Goal: Obtain resource: Obtain resource

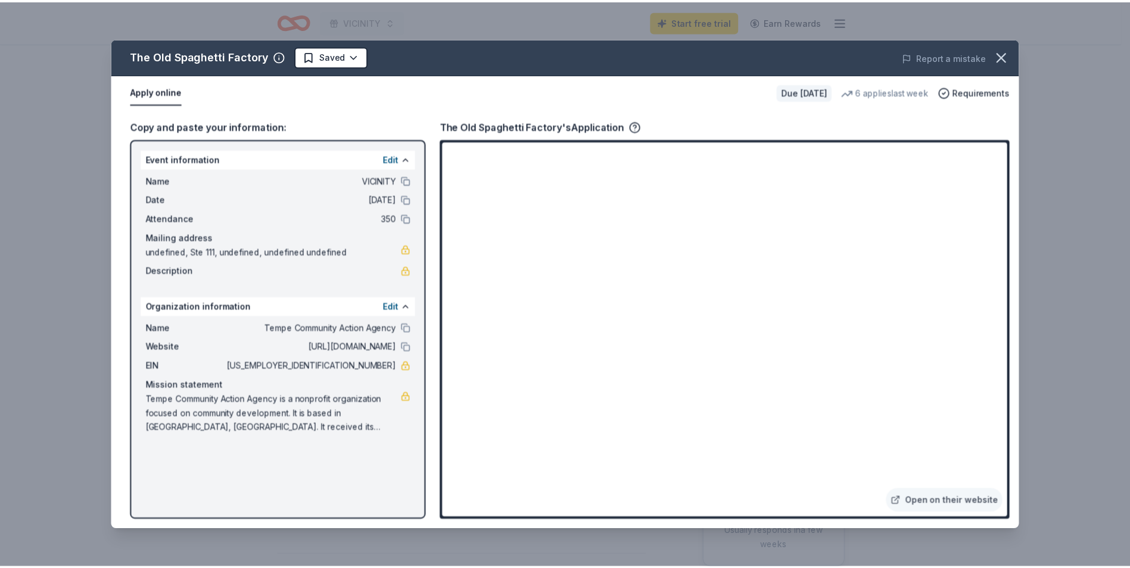
scroll to position [60, 0]
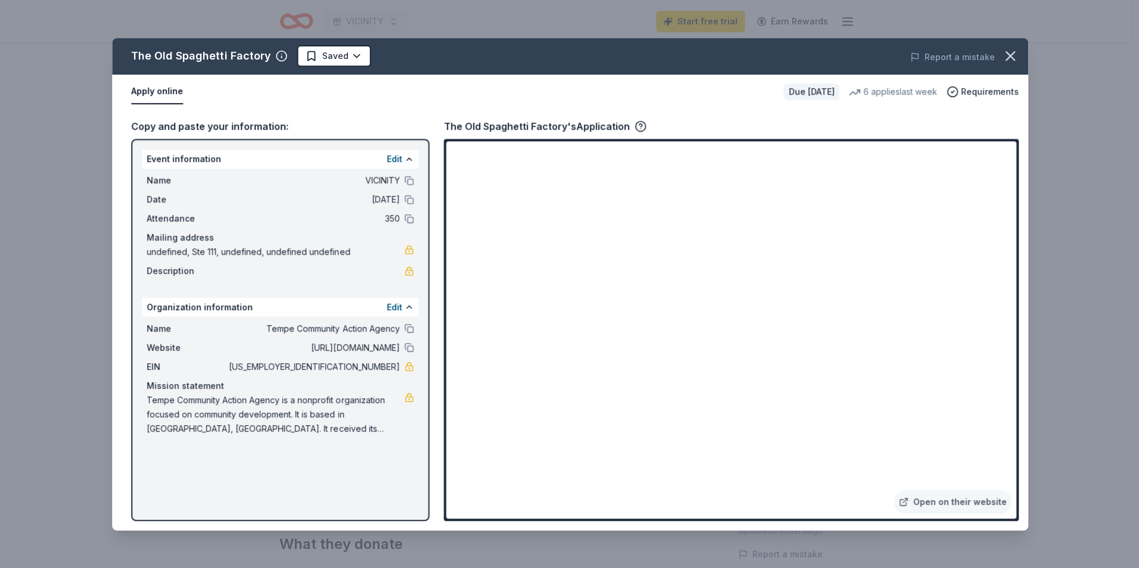
click at [1003, 58] on icon "button" at bounding box center [1009, 56] width 17 height 17
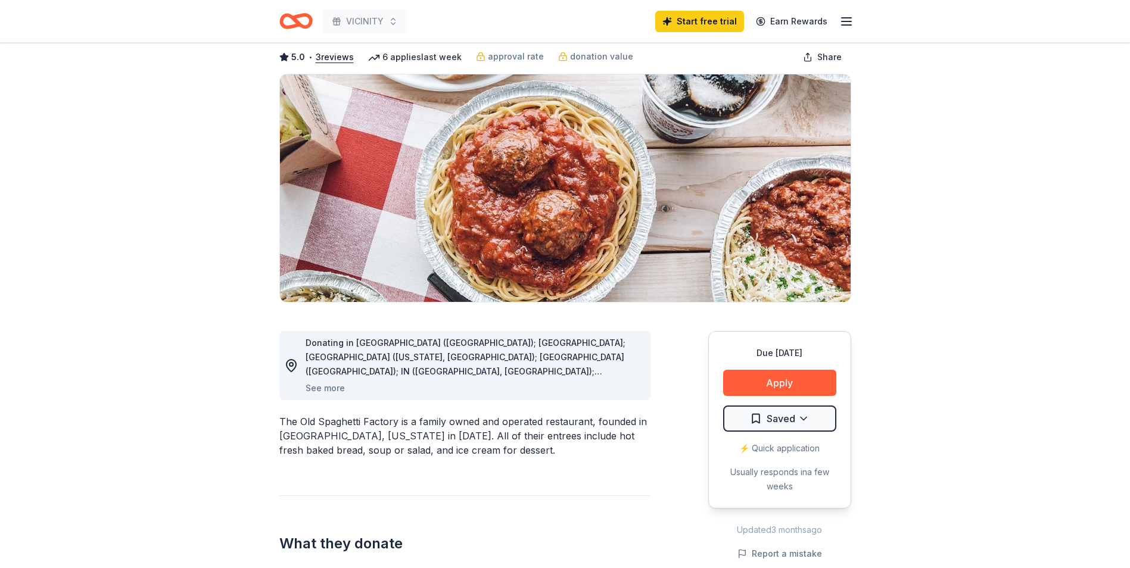
click at [296, 18] on icon "Home" at bounding box center [301, 21] width 18 height 12
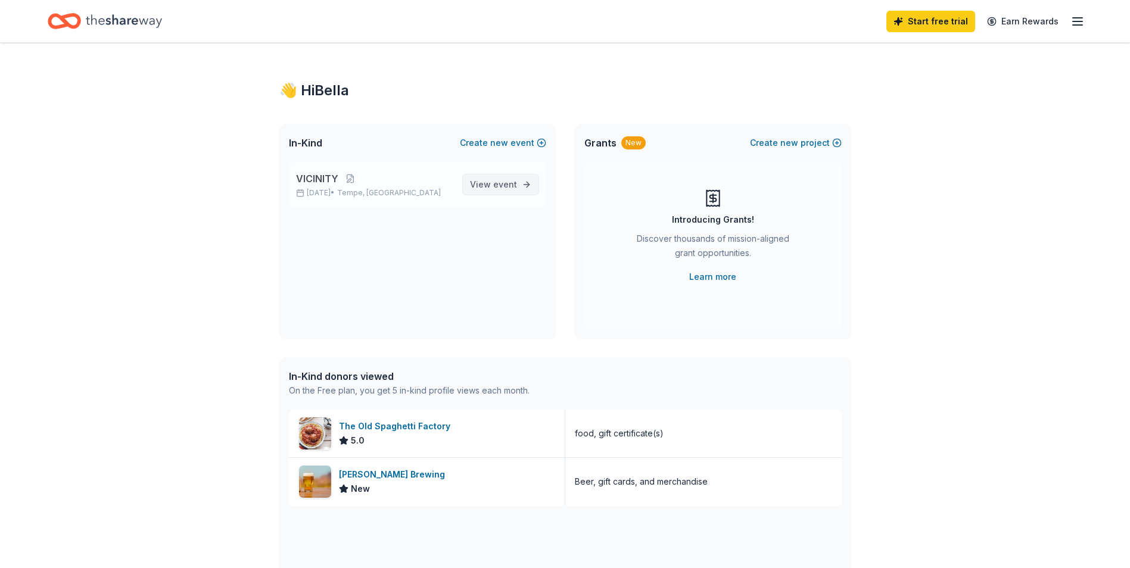
click at [507, 187] on span "event" at bounding box center [505, 184] width 24 height 10
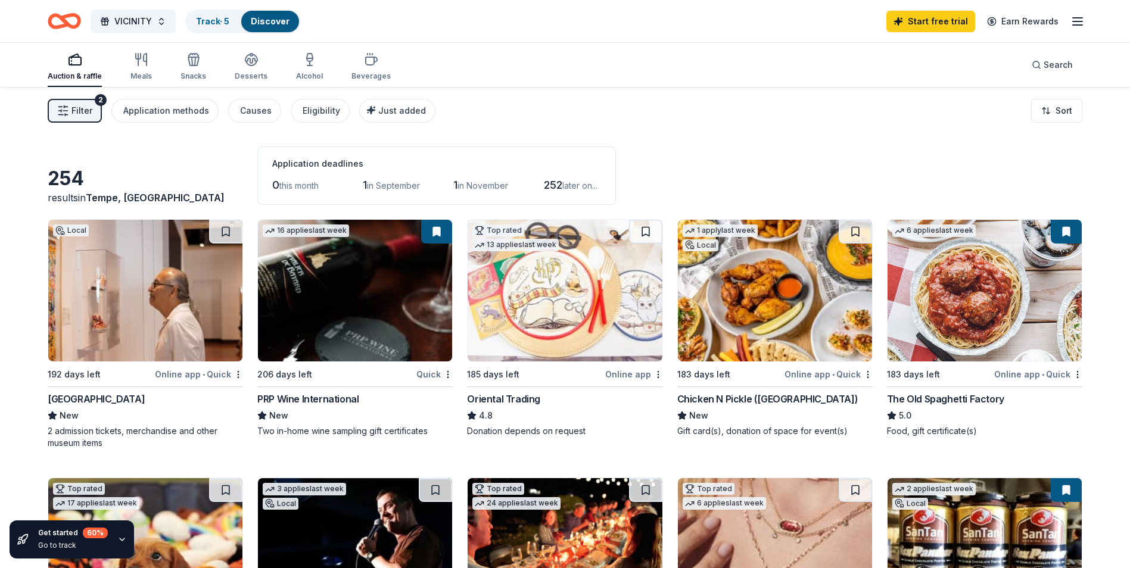
click at [570, 290] on img at bounding box center [565, 291] width 194 height 142
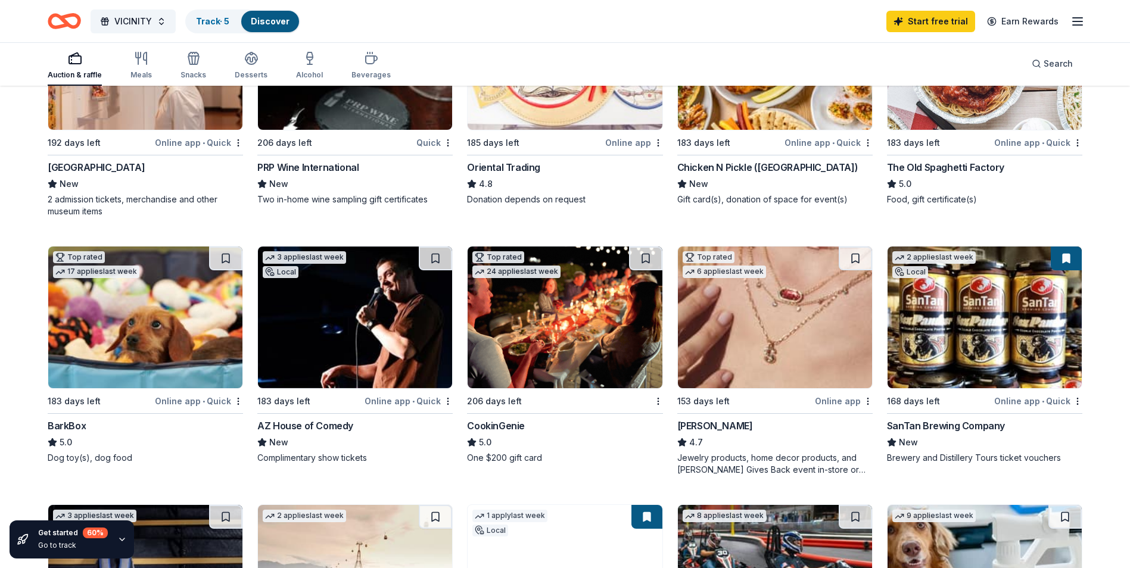
scroll to position [238, 0]
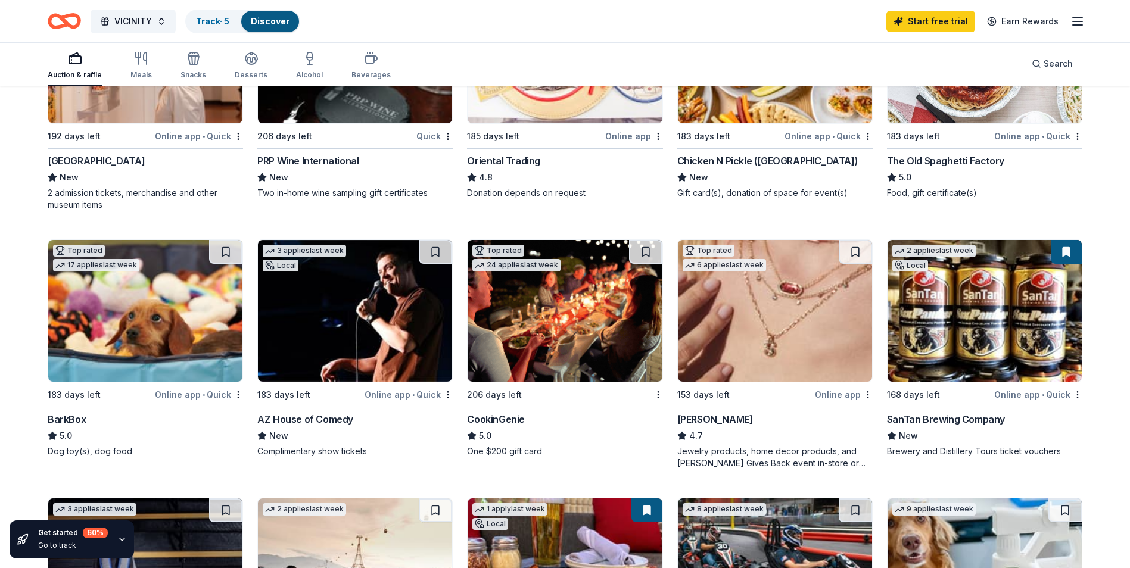
click at [145, 303] on img at bounding box center [145, 311] width 194 height 142
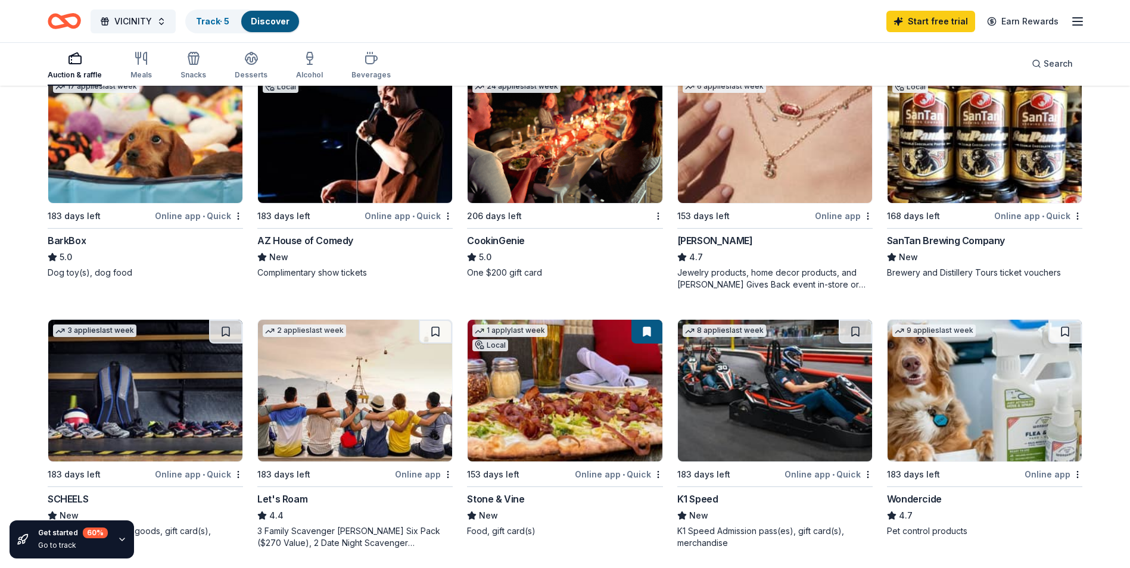
scroll to position [477, 0]
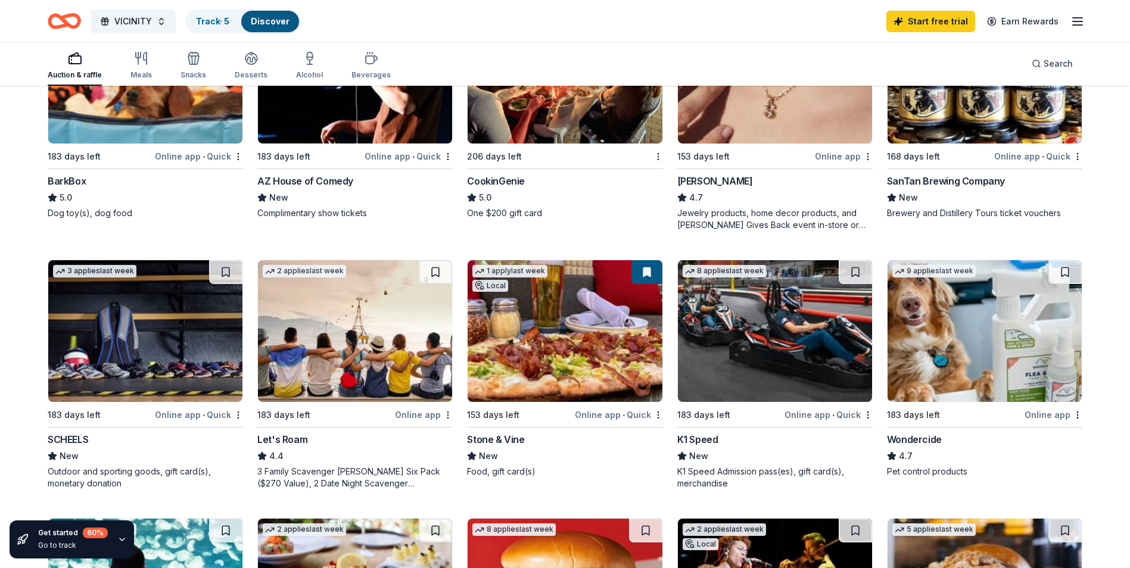
click at [341, 339] on img at bounding box center [355, 331] width 194 height 142
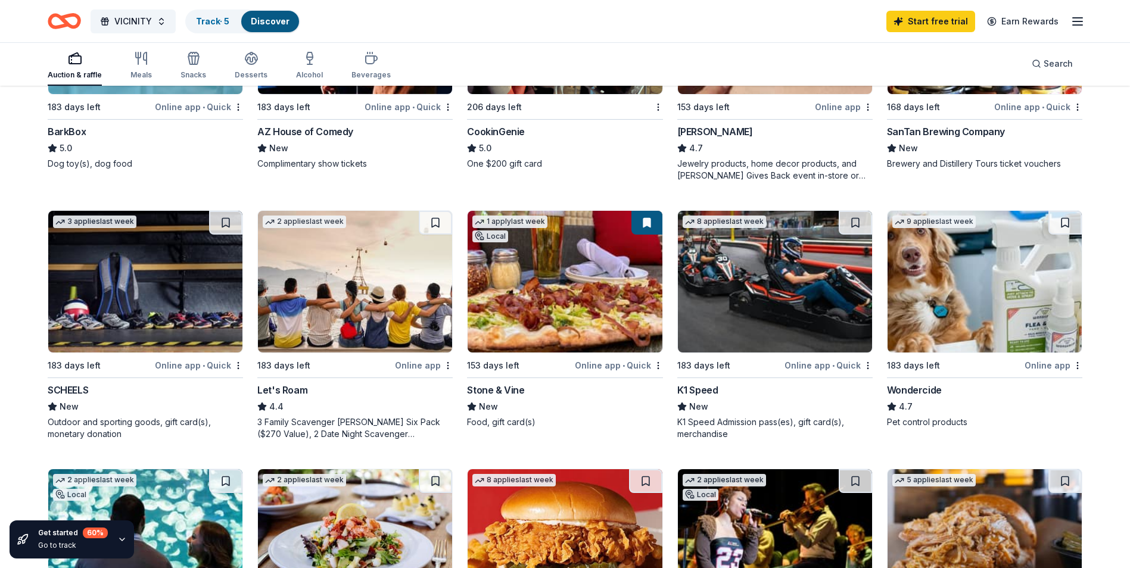
scroll to position [596, 0]
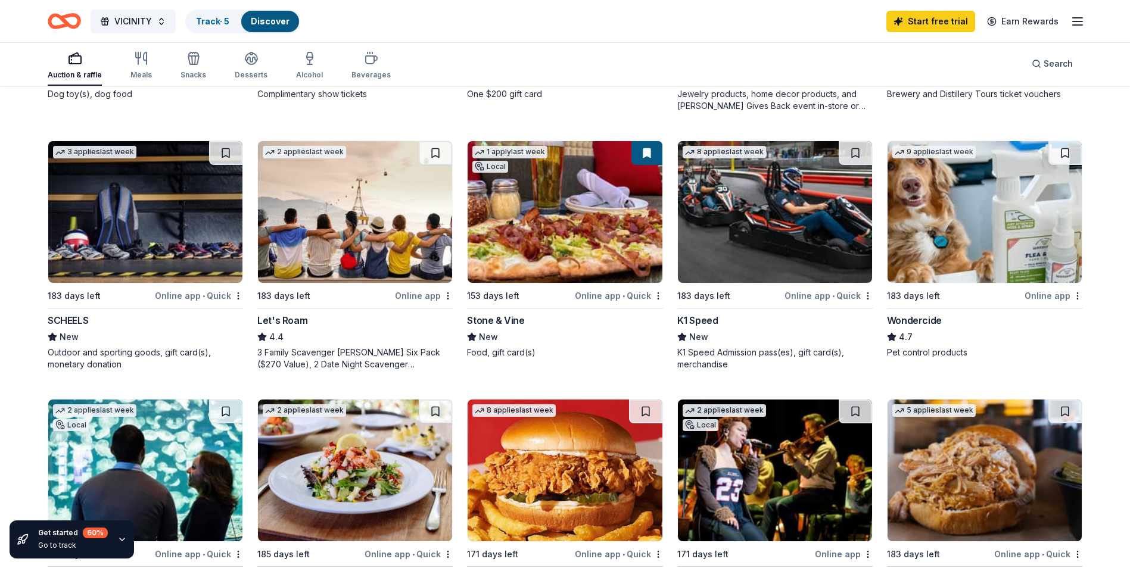
click at [587, 220] on img at bounding box center [565, 212] width 194 height 142
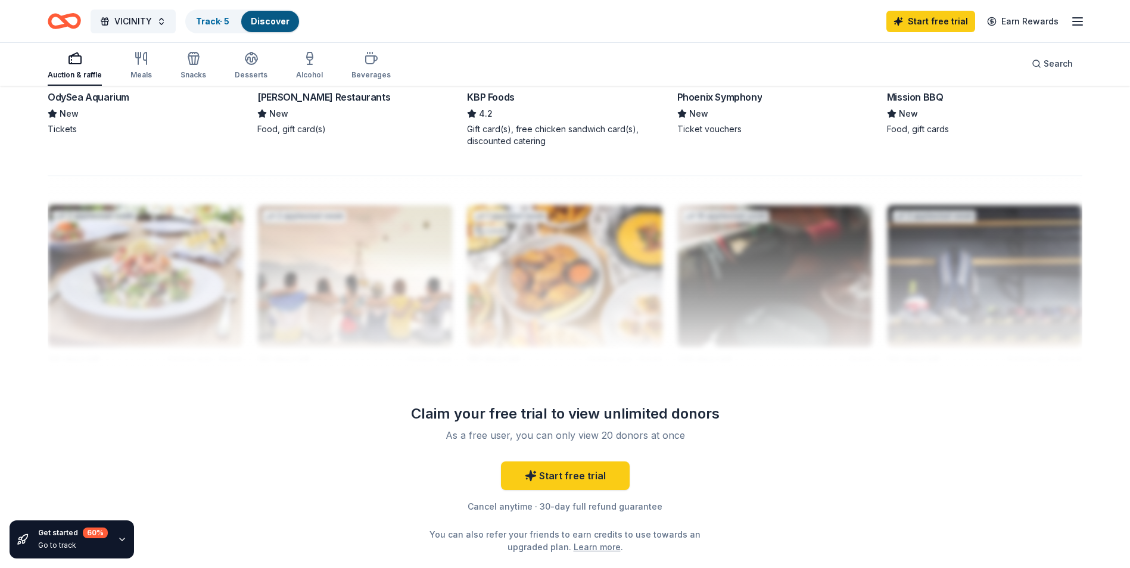
scroll to position [1163, 0]
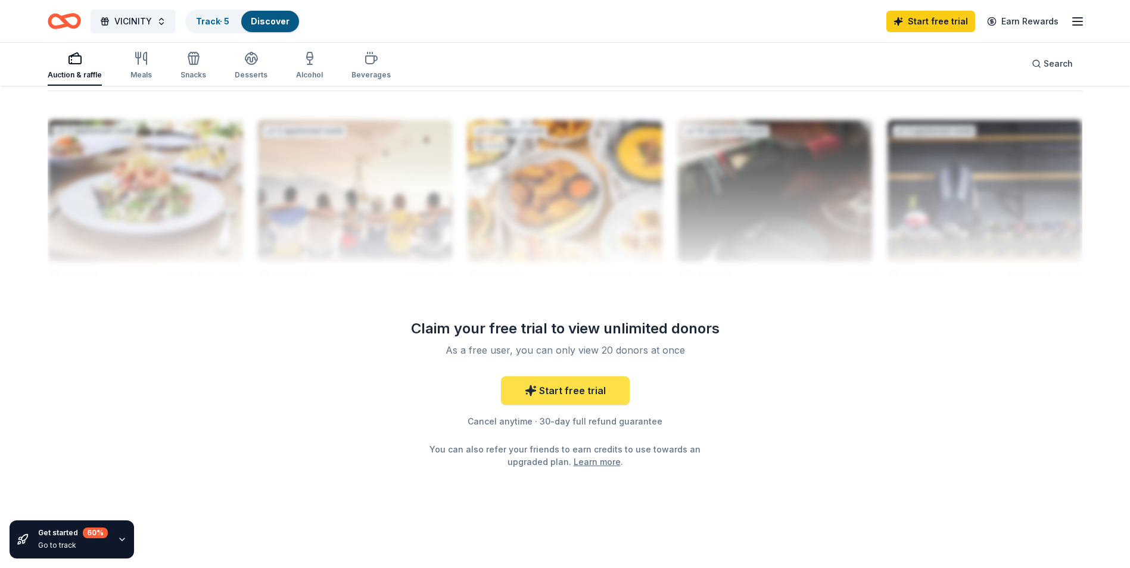
click at [558, 389] on link "Start free trial" at bounding box center [565, 391] width 129 height 29
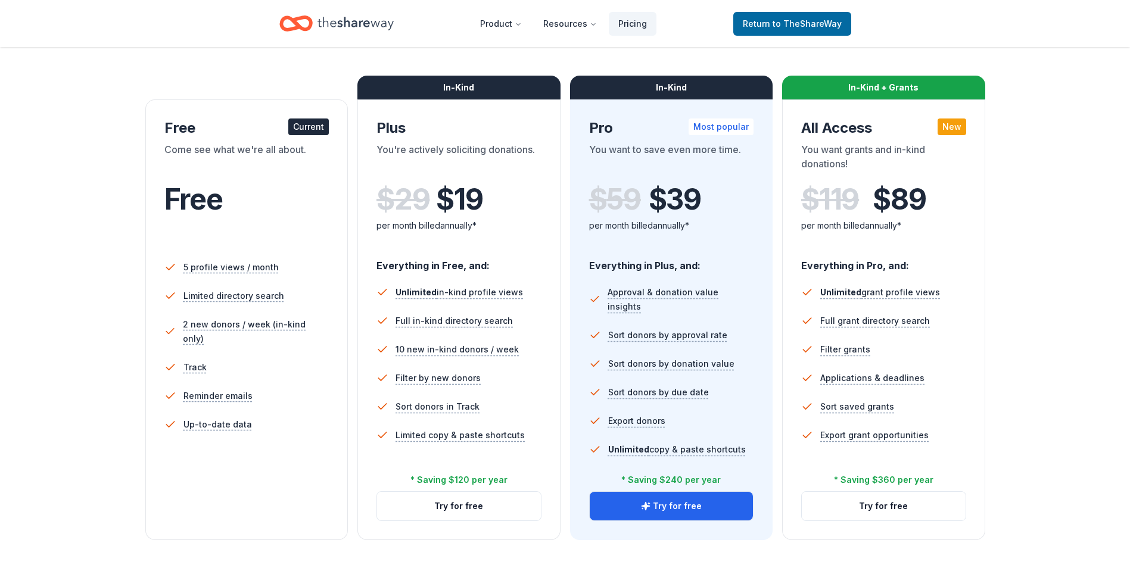
scroll to position [179, 0]
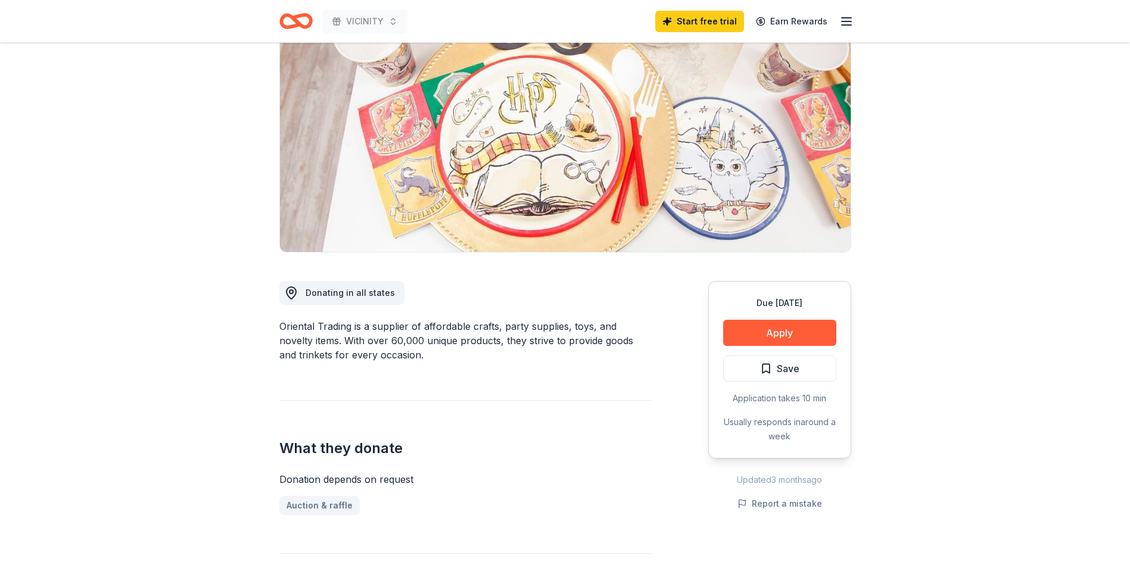
scroll to position [119, 0]
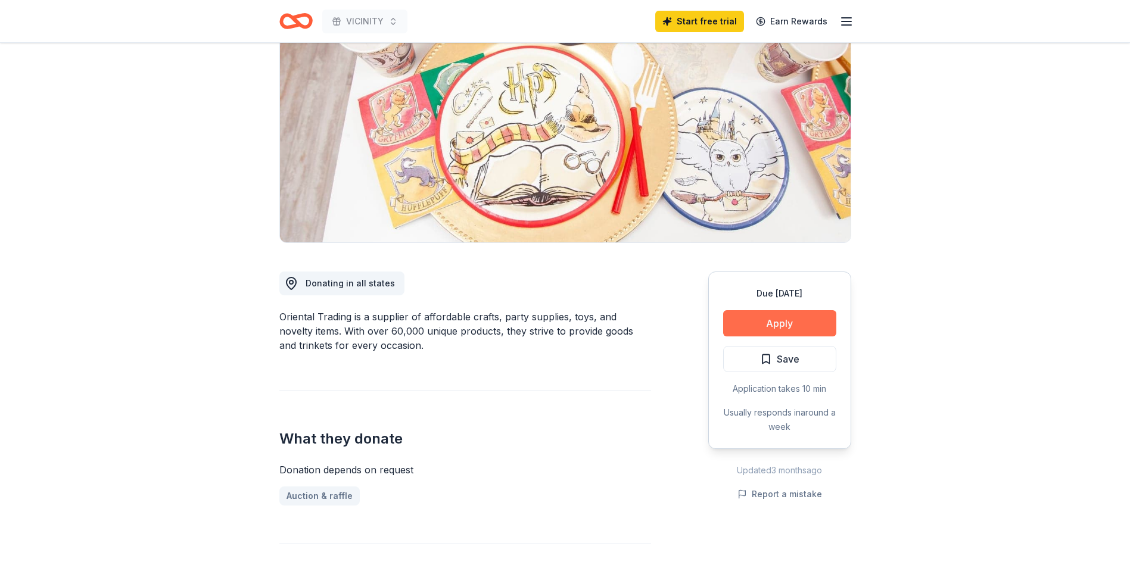
click at [766, 323] on button "Apply" at bounding box center [779, 323] width 113 height 26
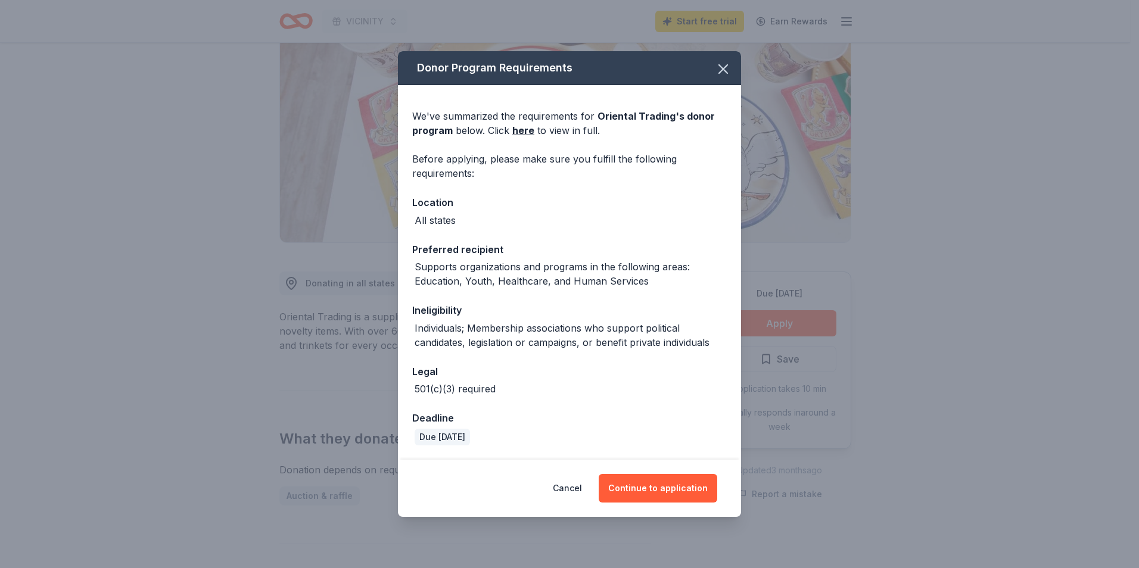
click at [670, 471] on div "Cancel Continue to application" at bounding box center [569, 488] width 343 height 57
click at [673, 480] on button "Continue to application" at bounding box center [658, 488] width 119 height 29
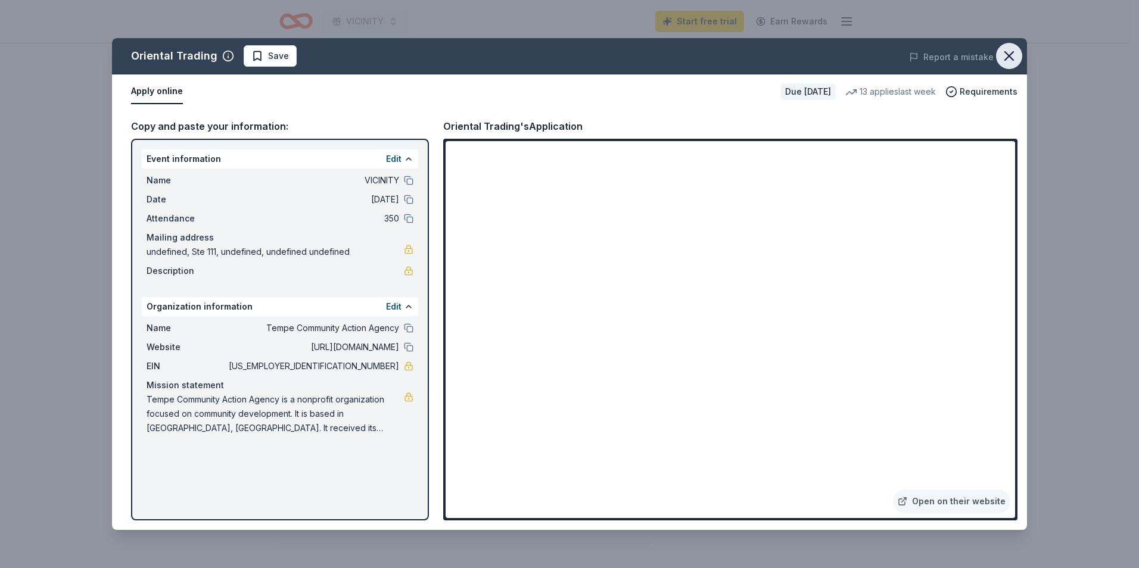
click at [1013, 54] on icon "button" at bounding box center [1009, 56] width 17 height 17
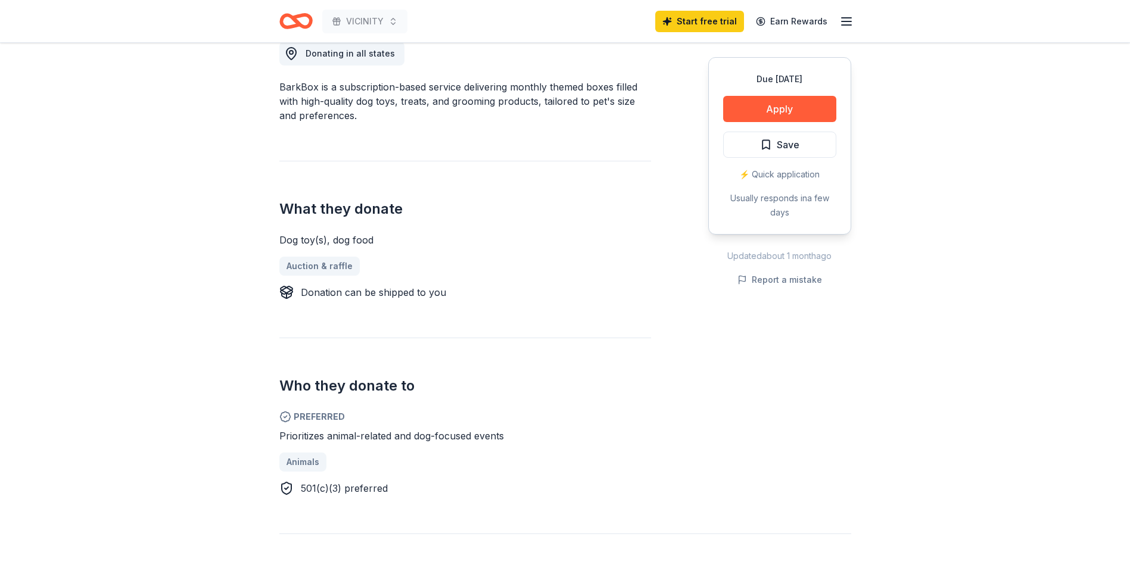
scroll to position [357, 0]
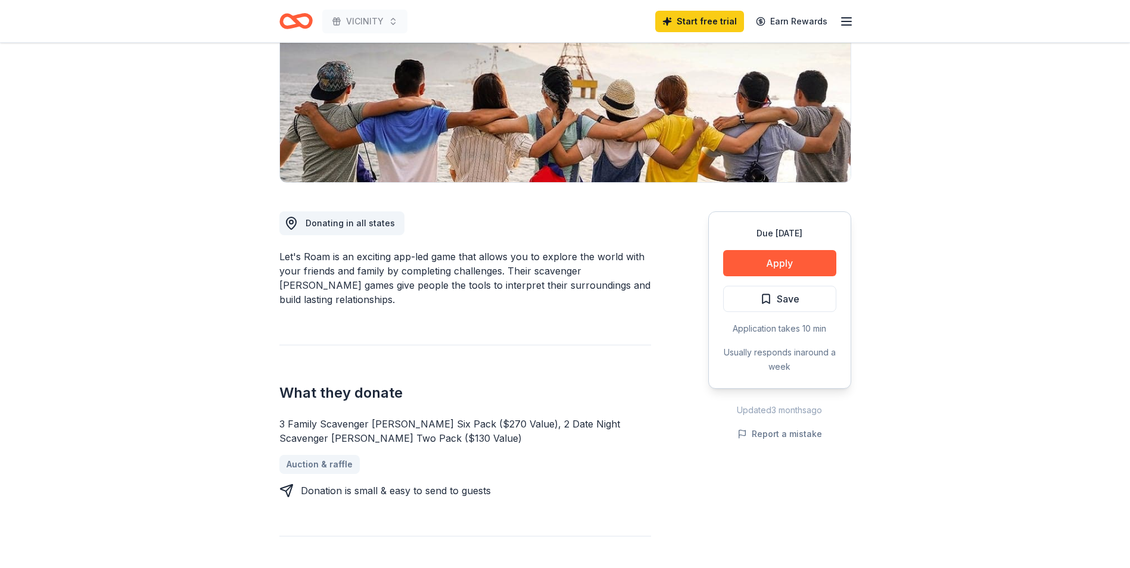
scroll to position [179, 0]
click at [798, 257] on button "Apply" at bounding box center [779, 264] width 113 height 26
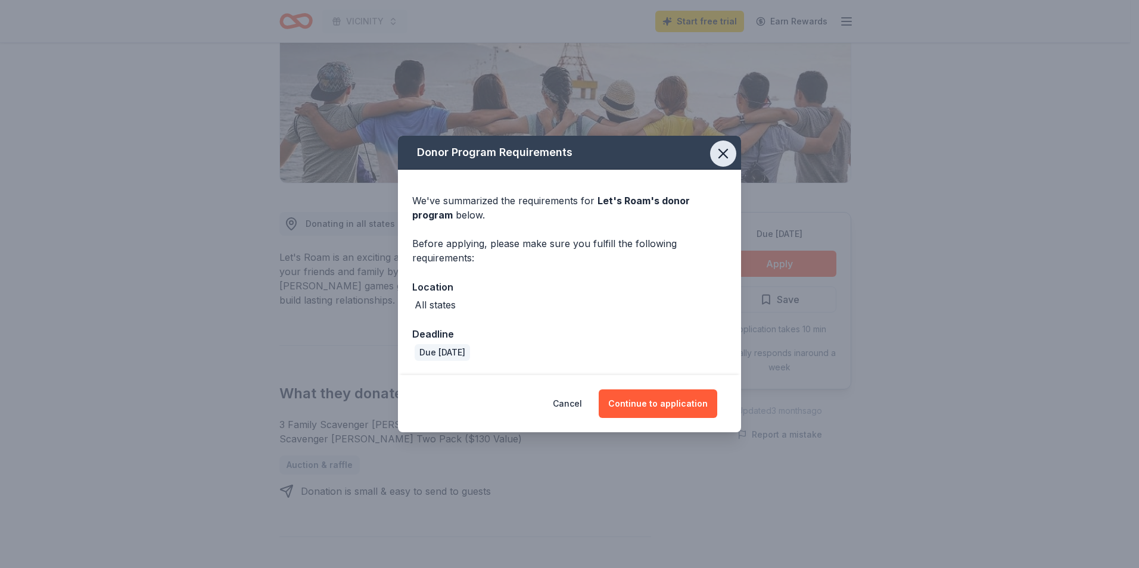
click at [725, 148] on icon "button" at bounding box center [723, 153] width 17 height 17
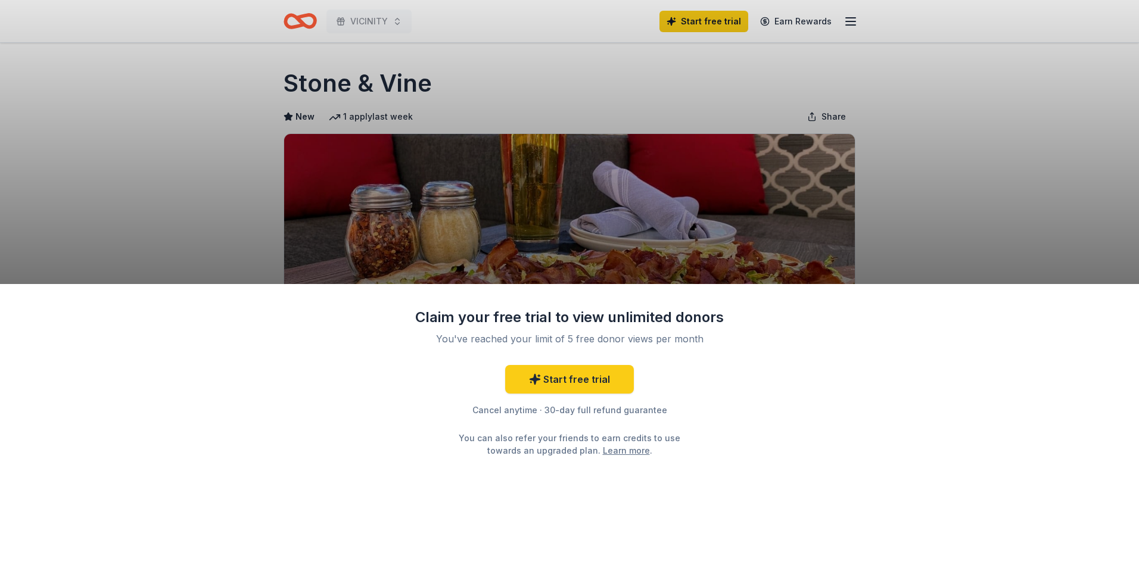
click at [629, 241] on div "Claim your free trial to view unlimited donors You've reached your limit of 5 f…" at bounding box center [569, 284] width 1139 height 568
click at [777, 229] on div "Claim your free trial to view unlimited donors You've reached your limit of 5 f…" at bounding box center [569, 284] width 1139 height 568
